Goal: Navigation & Orientation: Find specific page/section

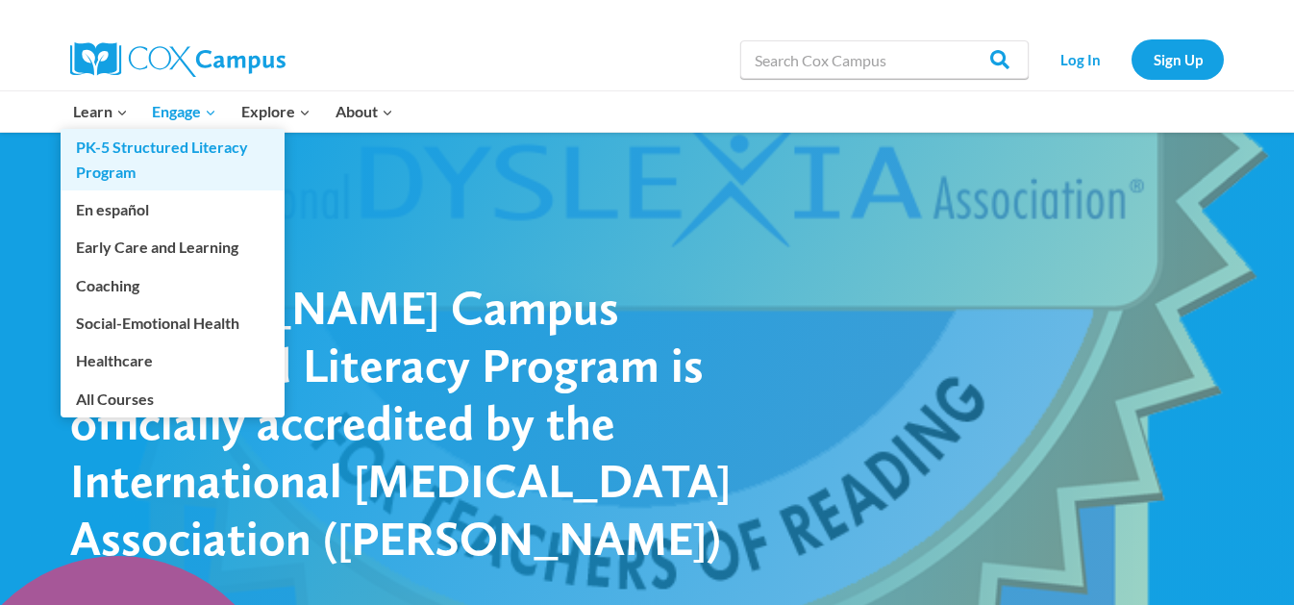
click at [112, 163] on link "PK-5 Structured Literacy Program" at bounding box center [173, 160] width 224 height 62
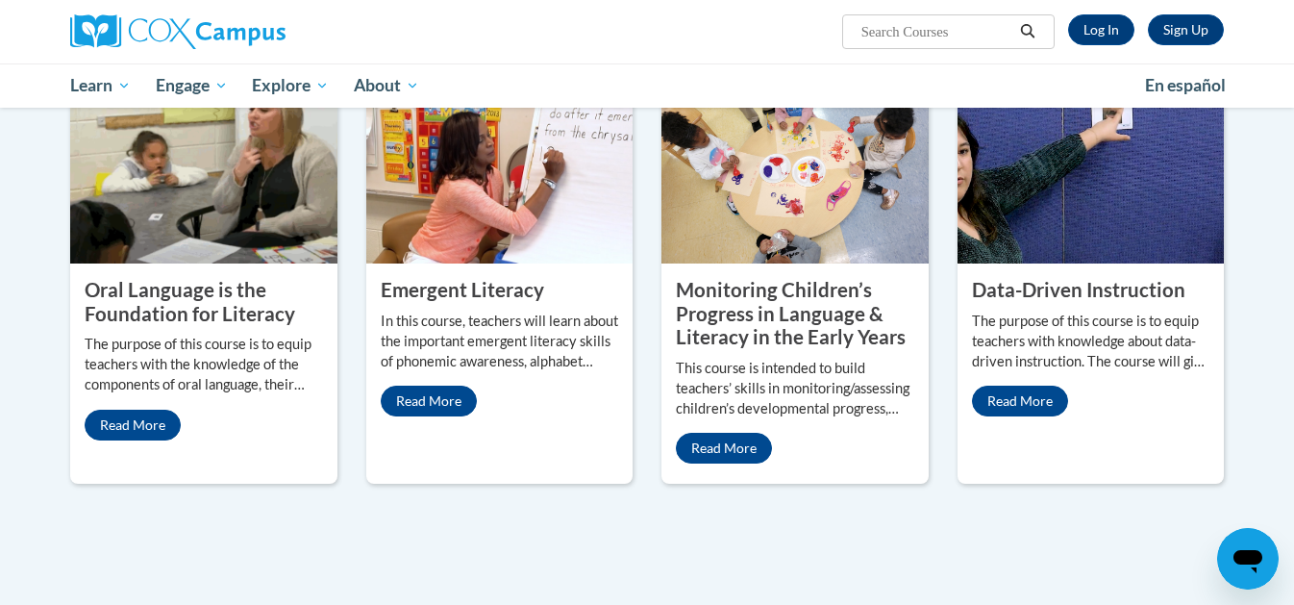
scroll to position [1109, 0]
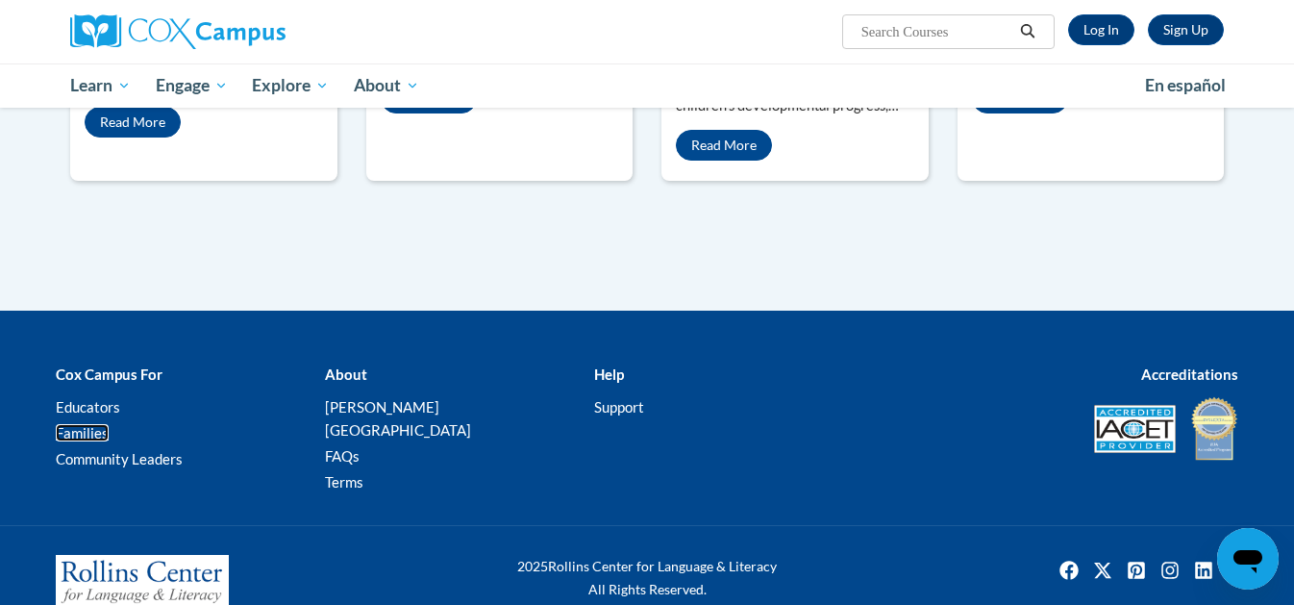
click at [89, 424] on link "Families" at bounding box center [82, 432] width 53 height 17
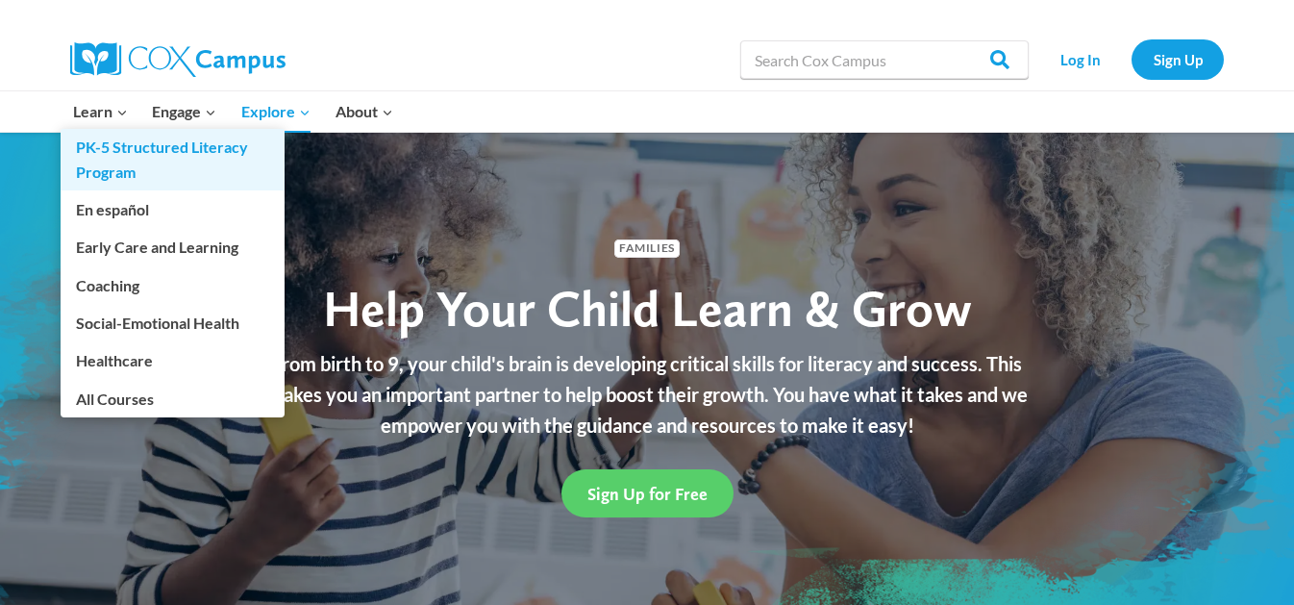
click at [112, 149] on link "PK-5 Structured Literacy Program" at bounding box center [173, 160] width 224 height 62
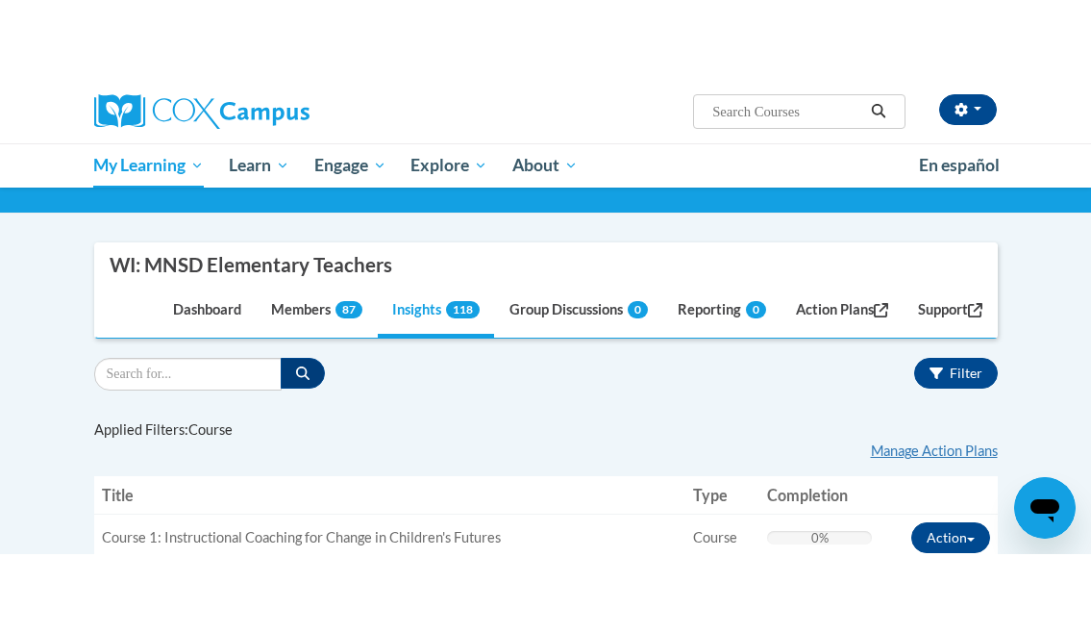
scroll to position [261, 0]
